Goal: Task Accomplishment & Management: Use online tool/utility

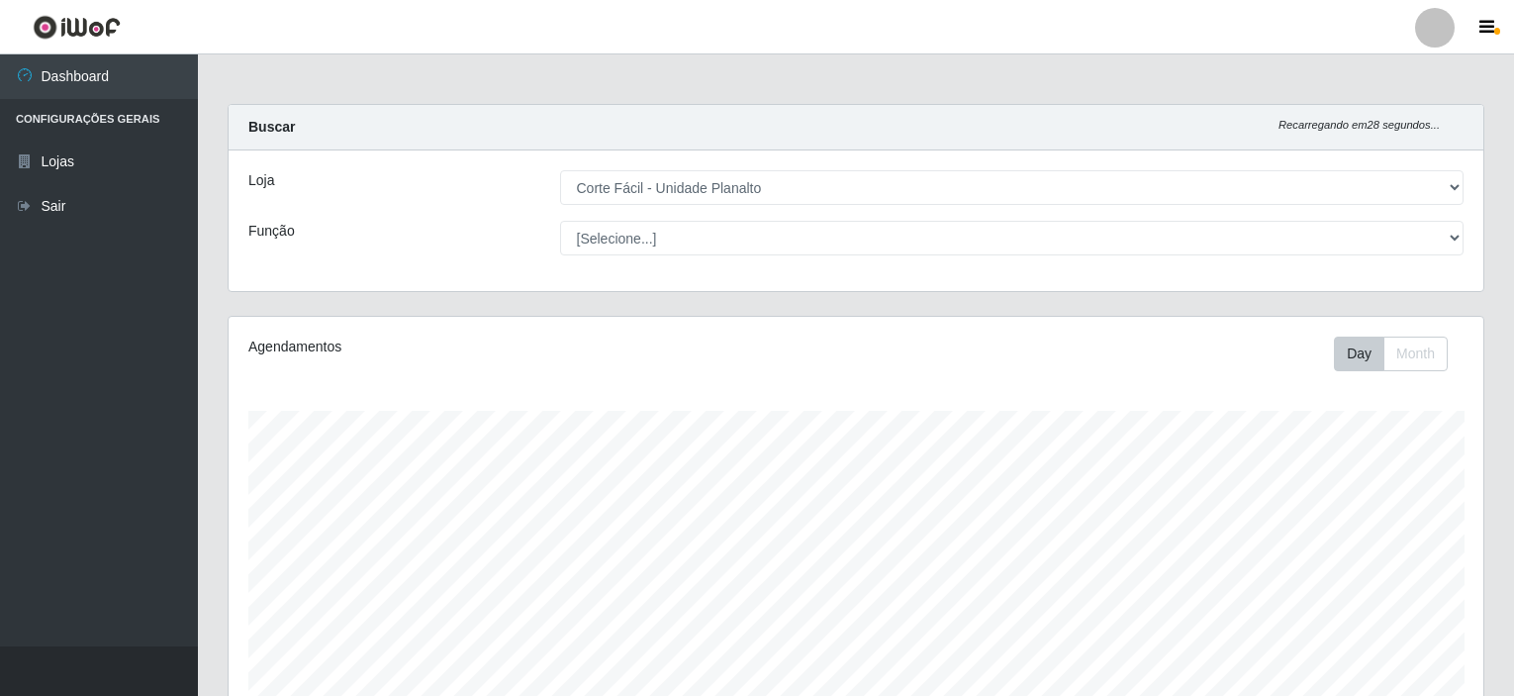
select select "202"
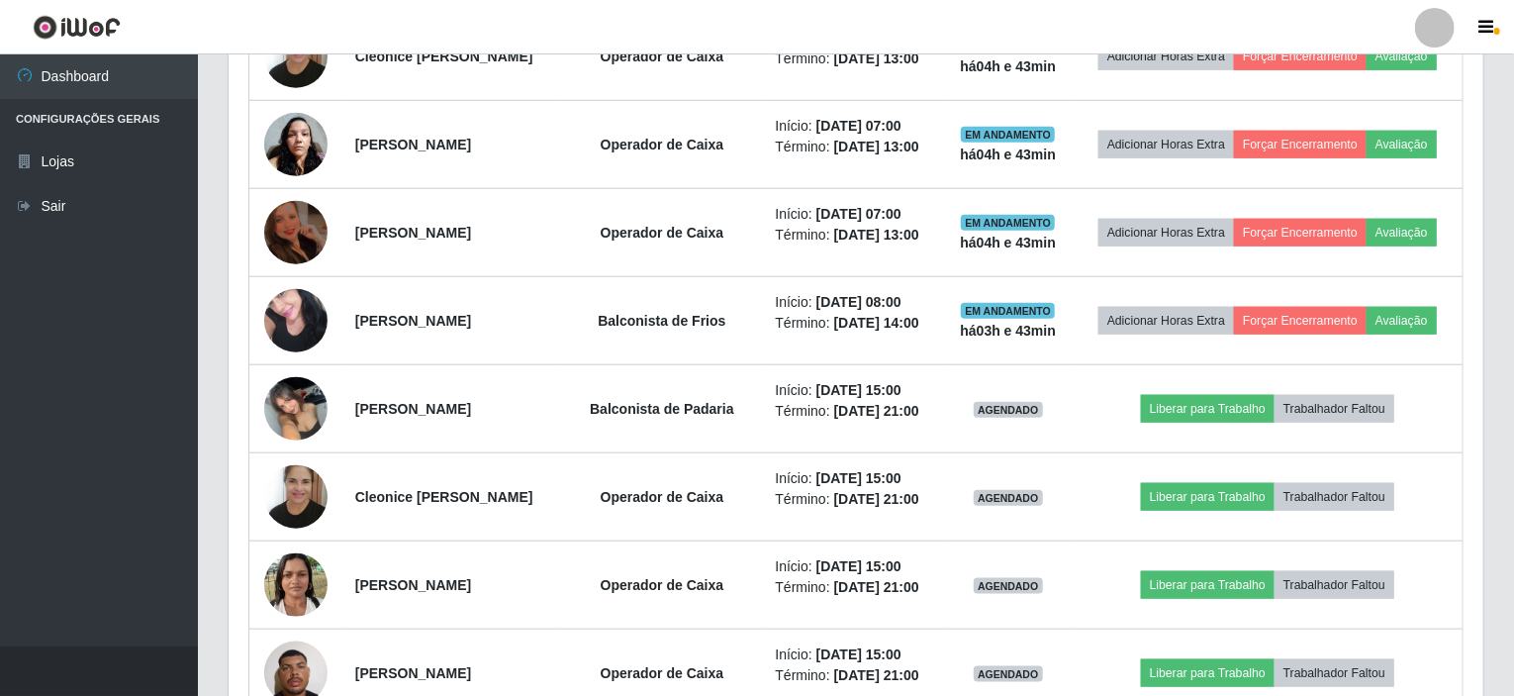
scroll to position [1053, 0]
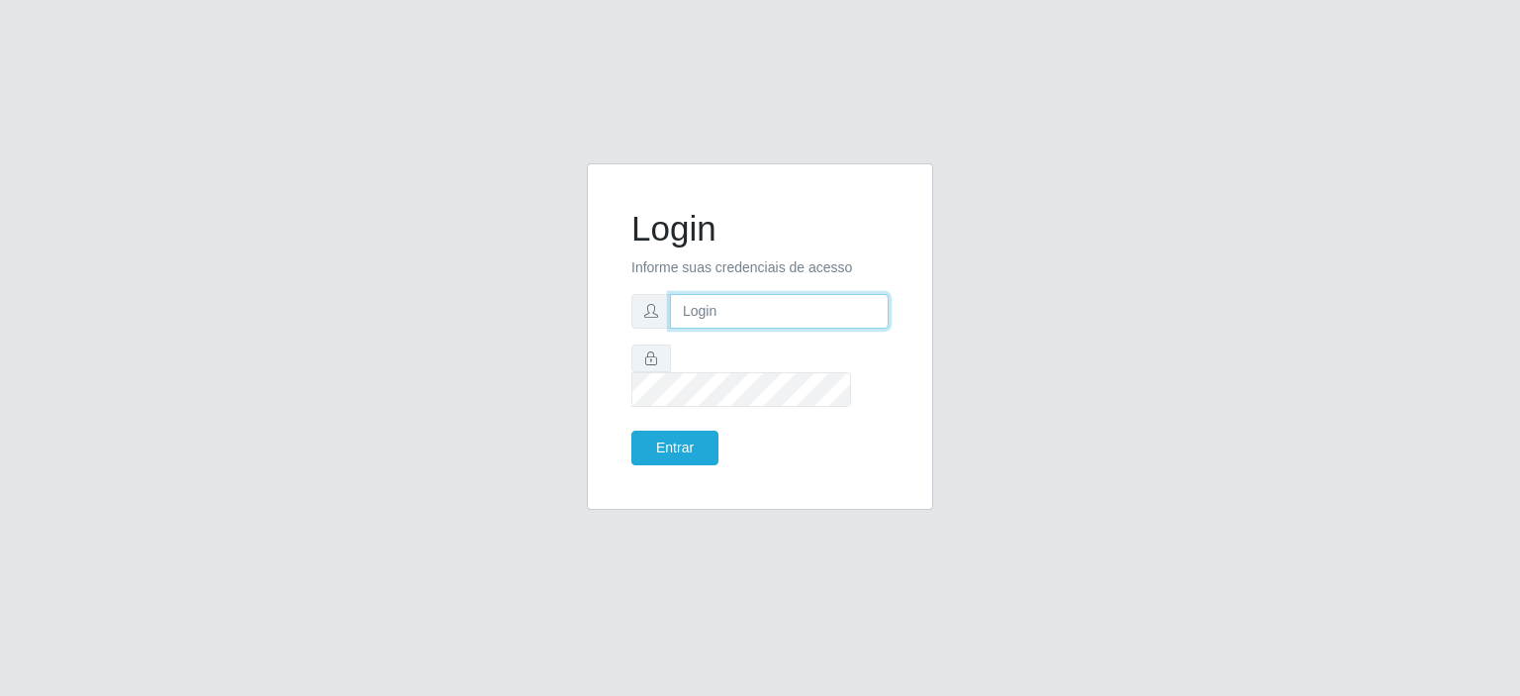
click at [697, 315] on input "text" at bounding box center [779, 311] width 219 height 35
type input "valdel.oliveira@hotmail.com"
click at [631, 430] on button "Entrar" at bounding box center [674, 447] width 87 height 35
